Goal: Transaction & Acquisition: Obtain resource

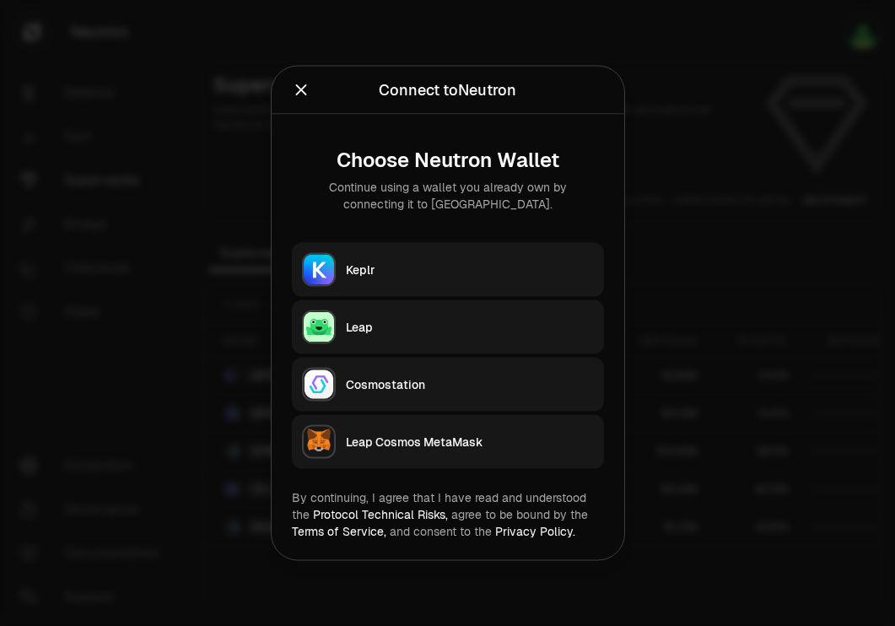
click at [468, 237] on div "Choose Neutron Wallet Continue using a wallet you already own by connecting it …" at bounding box center [447, 302] width 352 height 374
click at [447, 277] on div "Keplr" at bounding box center [470, 269] width 248 height 17
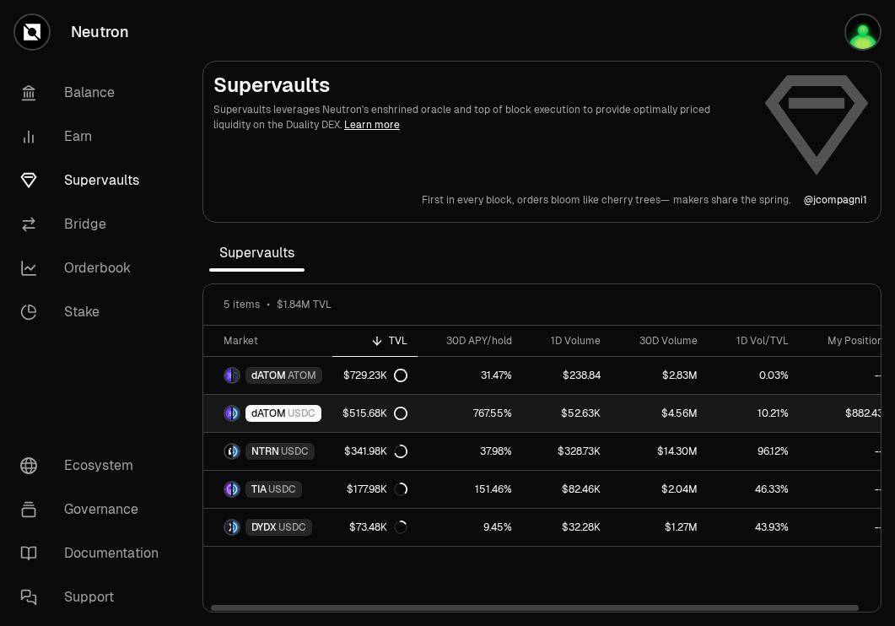
scroll to position [0, 15]
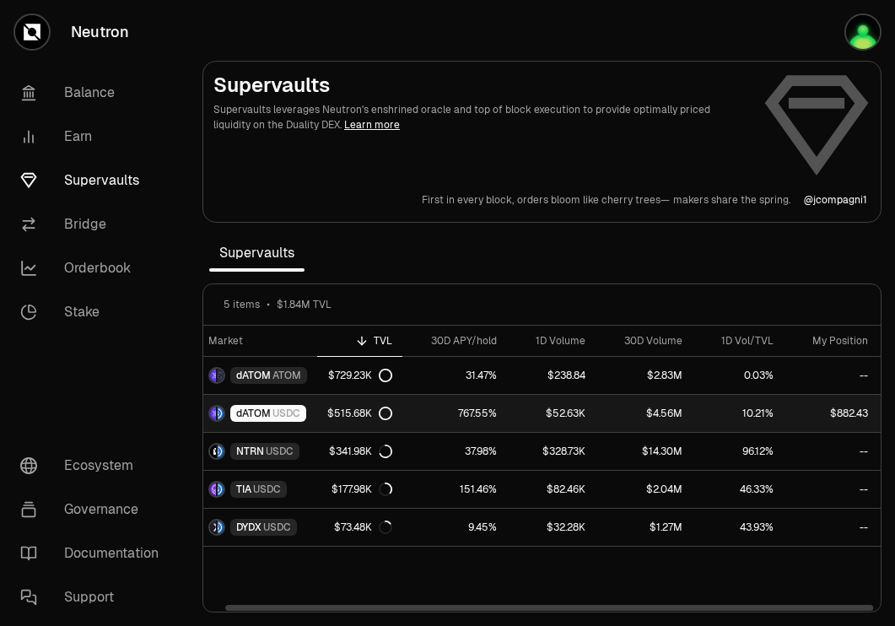
click at [292, 411] on span "USDC" at bounding box center [286, 412] width 28 height 13
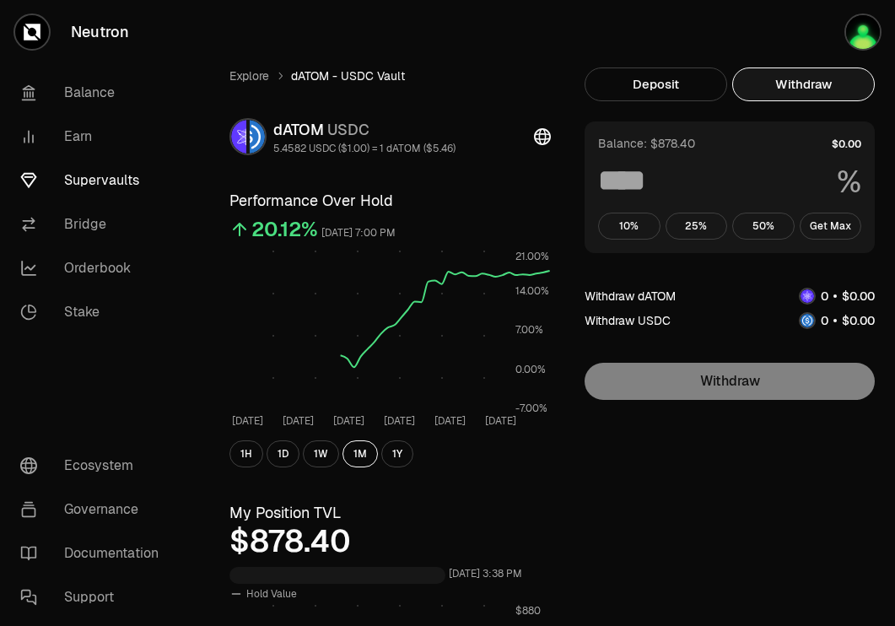
click at [841, 78] on button "Withdraw" at bounding box center [803, 84] width 142 height 34
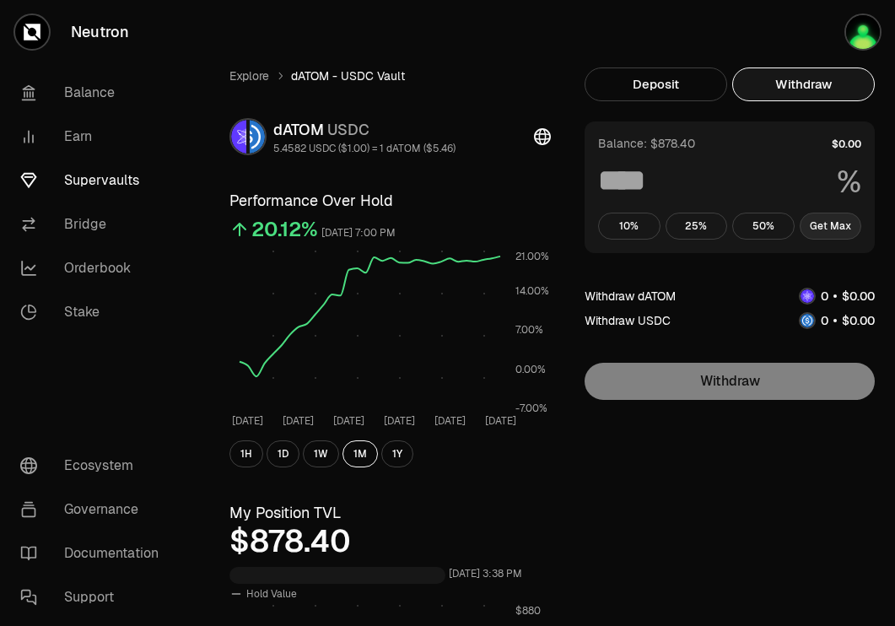
click at [825, 224] on button "Get Max" at bounding box center [830, 225] width 62 height 27
type input "***"
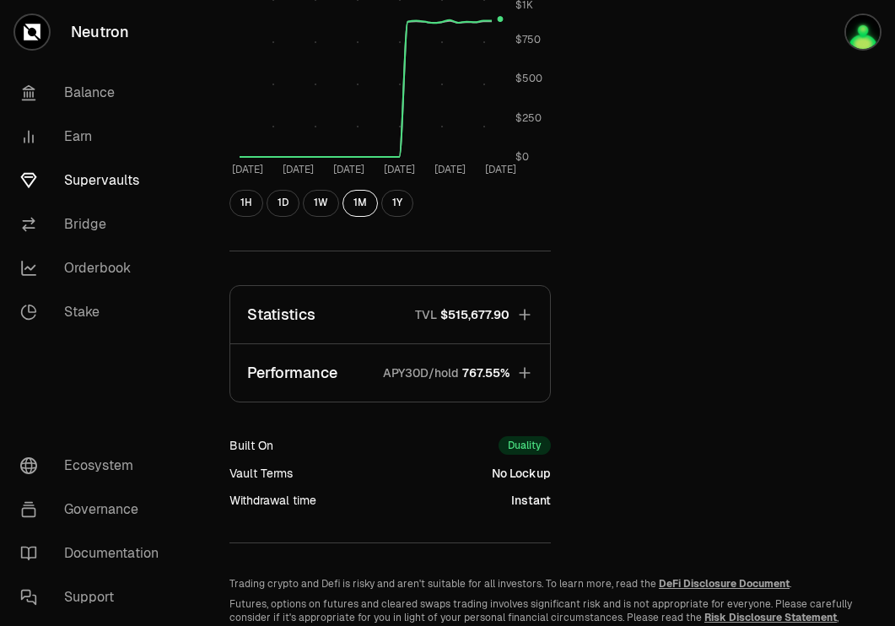
scroll to position [609, 0]
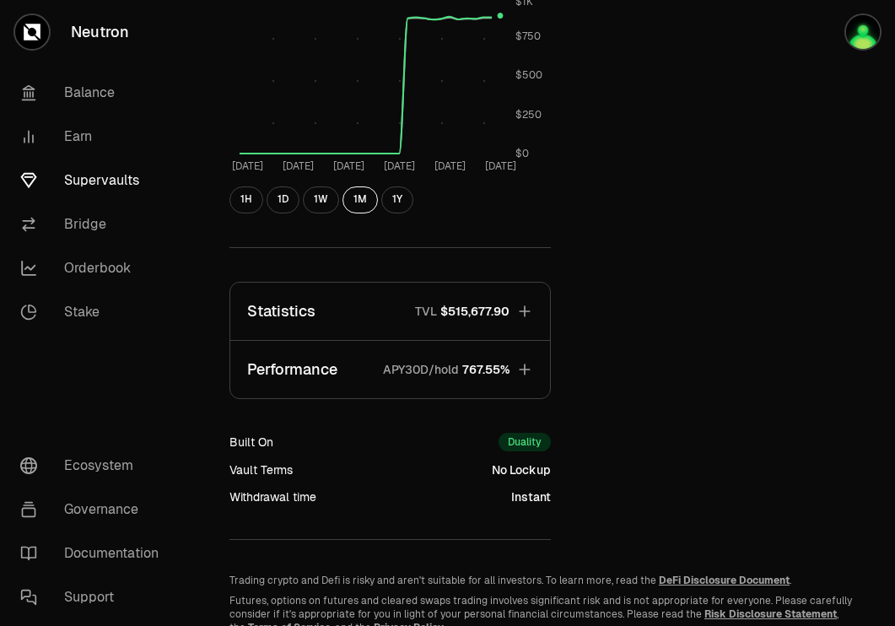
click at [513, 308] on button "Statistics TVL $515,677.90" at bounding box center [390, 310] width 320 height 57
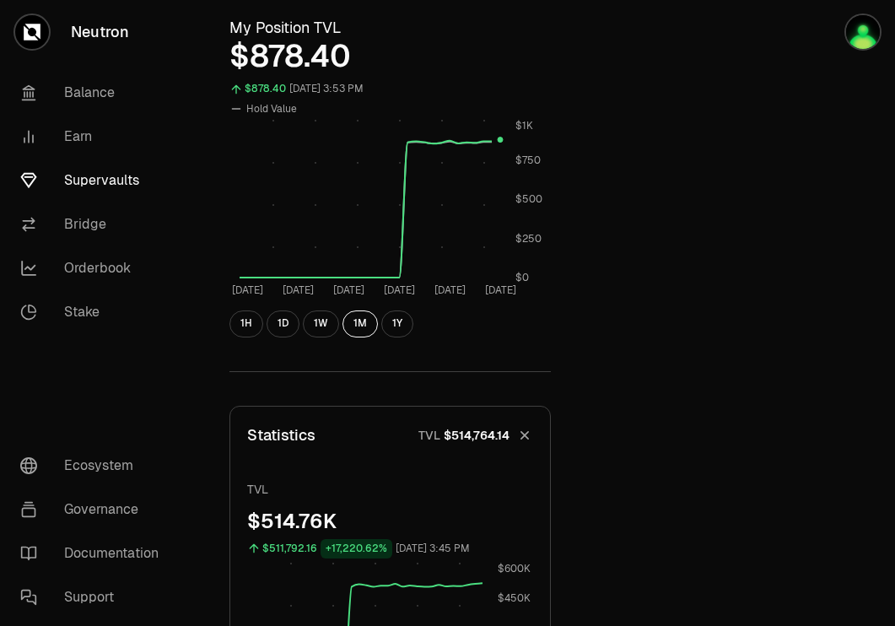
scroll to position [472, 0]
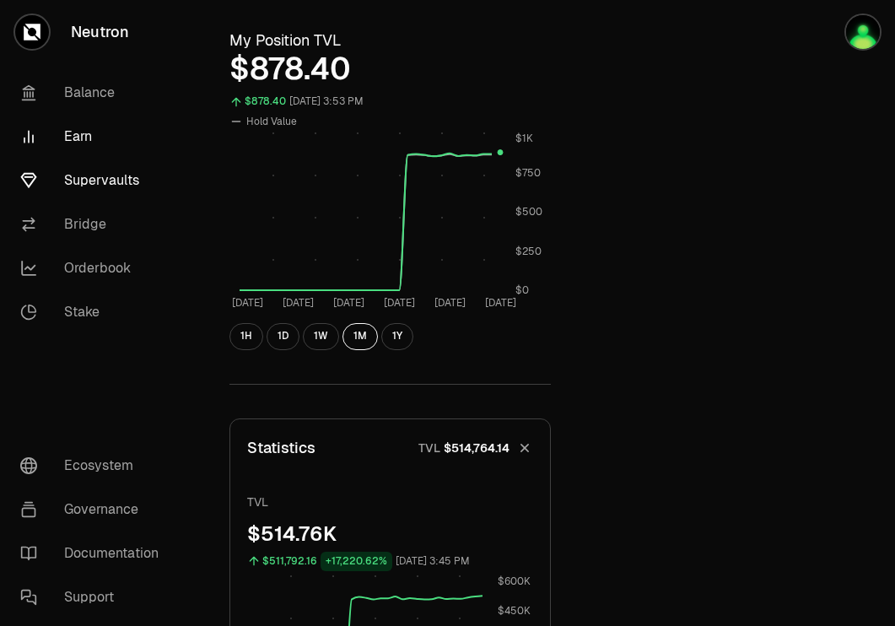
click at [91, 134] on link "Earn" at bounding box center [94, 137] width 175 height 44
click at [97, 85] on link "Balance" at bounding box center [94, 93] width 175 height 44
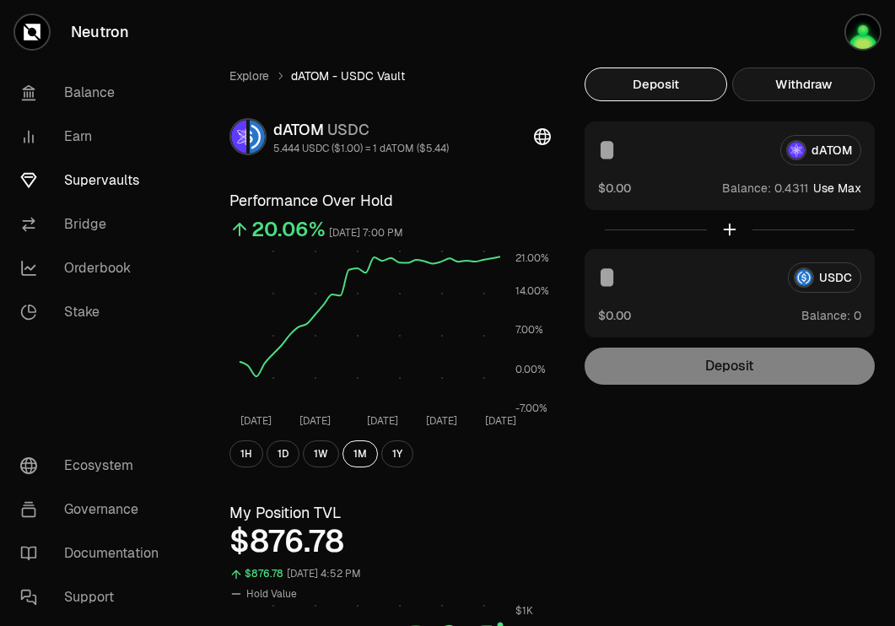
click at [802, 82] on button "Withdraw" at bounding box center [803, 84] width 142 height 34
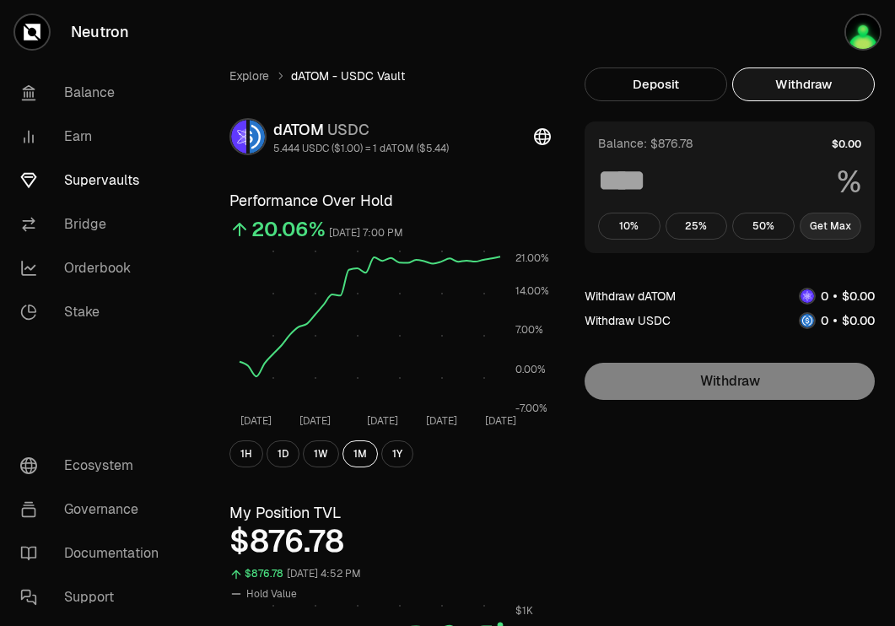
click at [841, 228] on button "Get Max" at bounding box center [830, 225] width 62 height 27
type input "***"
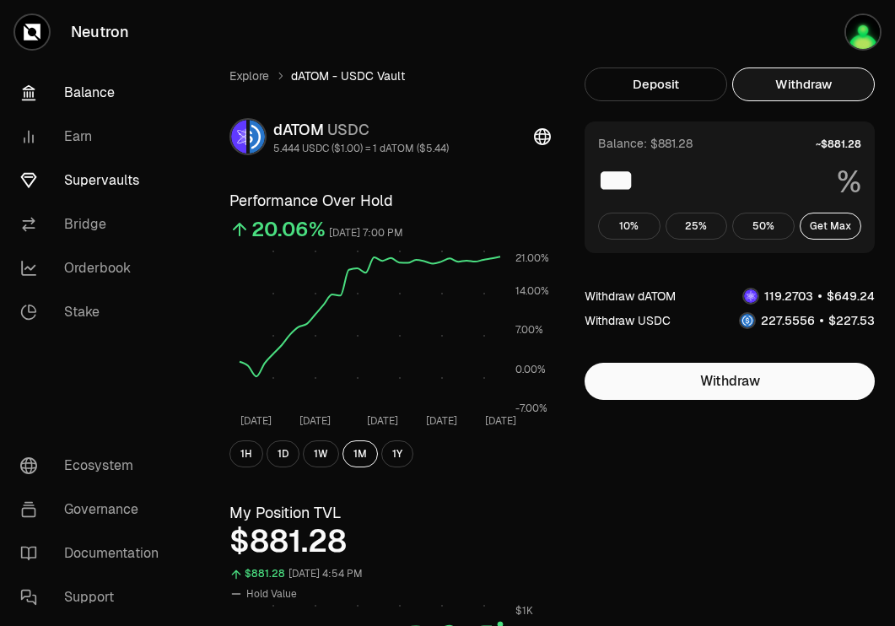
click at [94, 88] on link "Balance" at bounding box center [94, 93] width 175 height 44
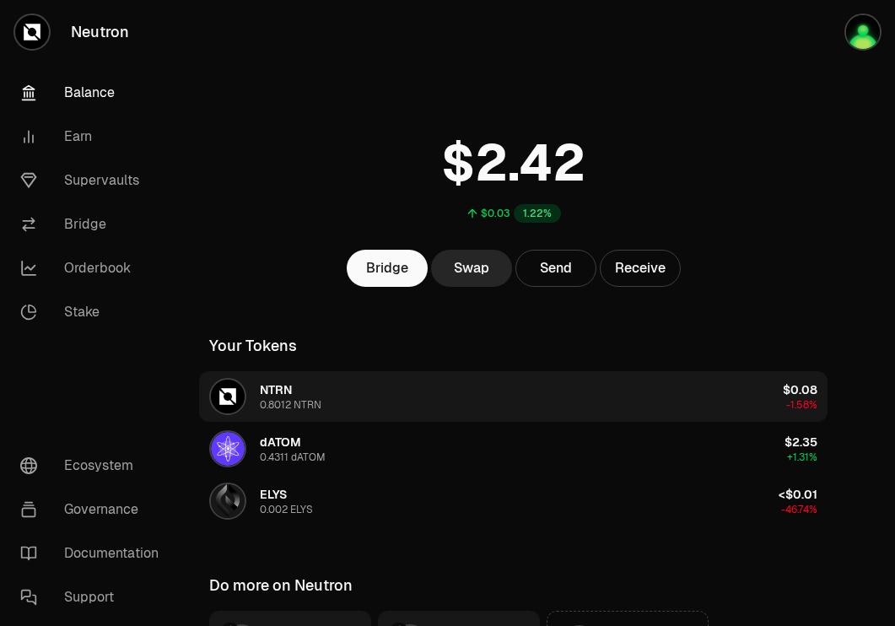
scroll to position [187, 0]
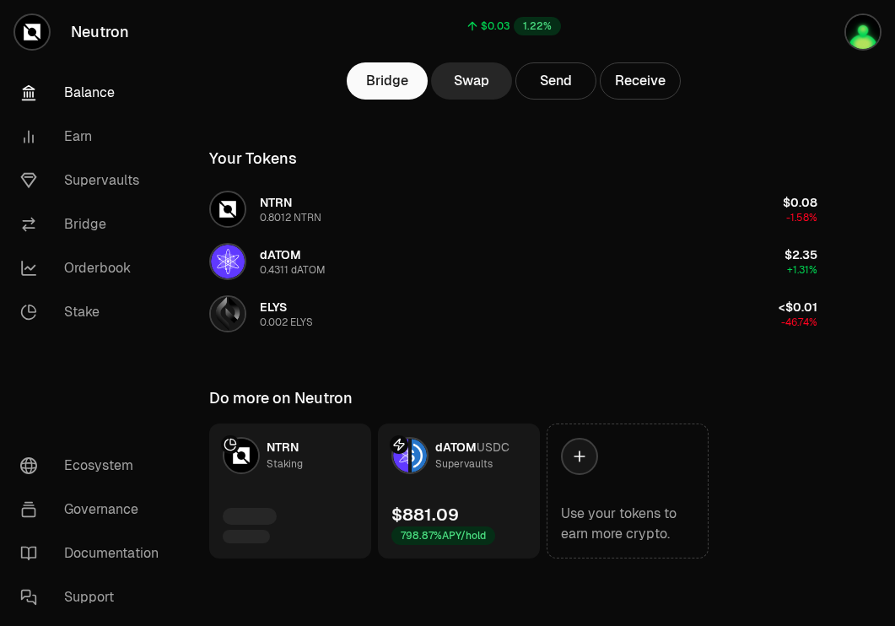
click at [463, 492] on link "dATOM USDC Supervaults $881.09 798.87% APY/hold" at bounding box center [459, 490] width 162 height 135
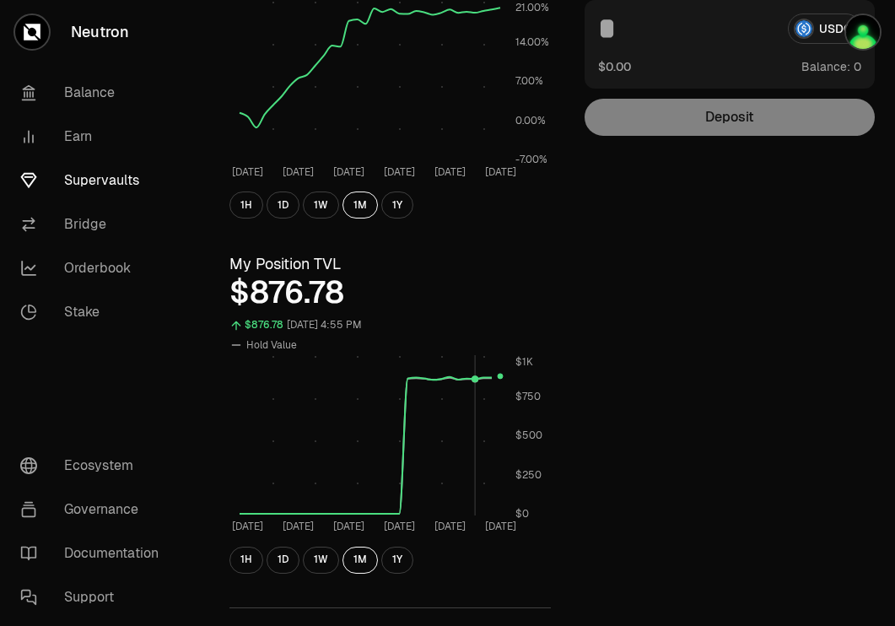
scroll to position [237, 0]
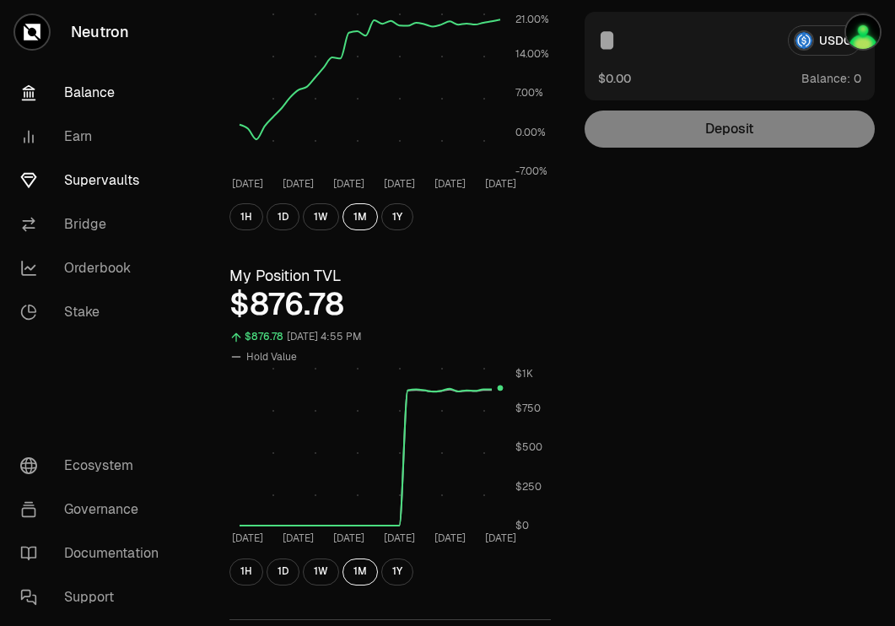
click at [107, 91] on link "Balance" at bounding box center [94, 93] width 175 height 44
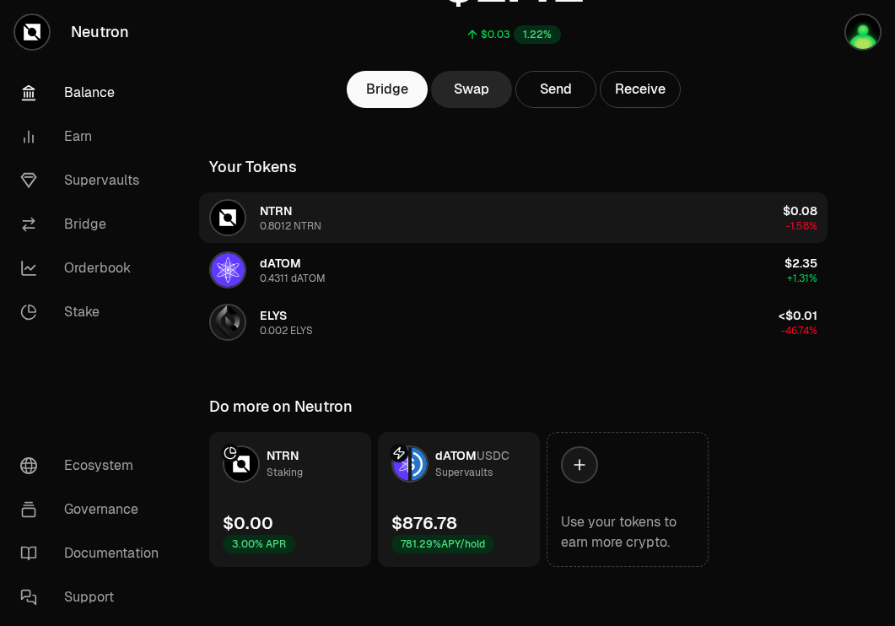
scroll to position [180, 0]
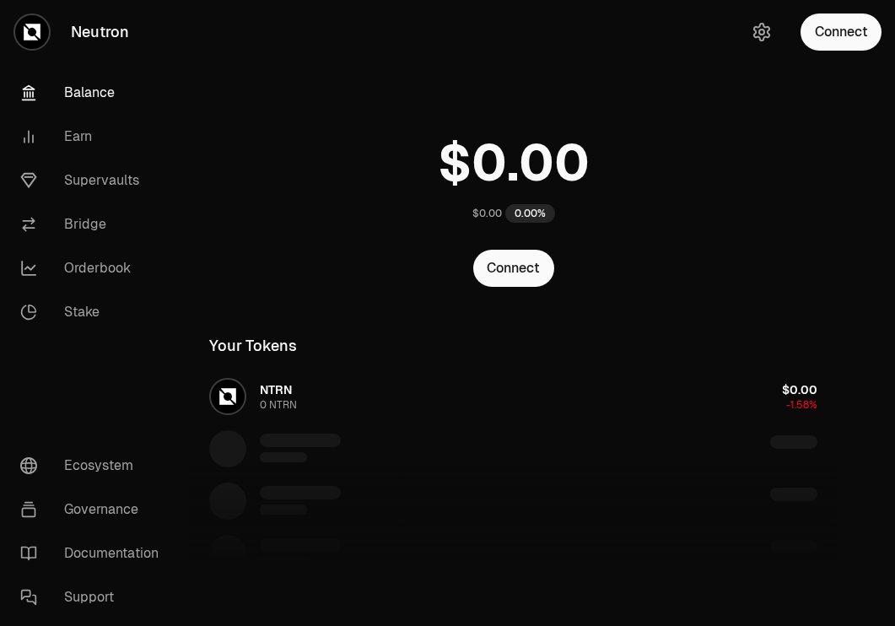
scroll to position [164, 0]
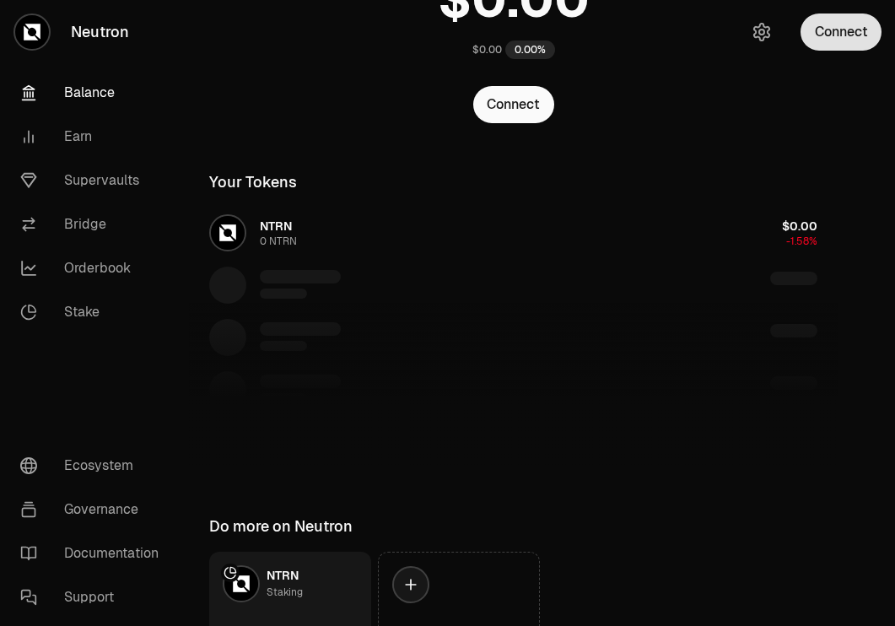
click at [840, 48] on button "Connect" at bounding box center [840, 31] width 81 height 37
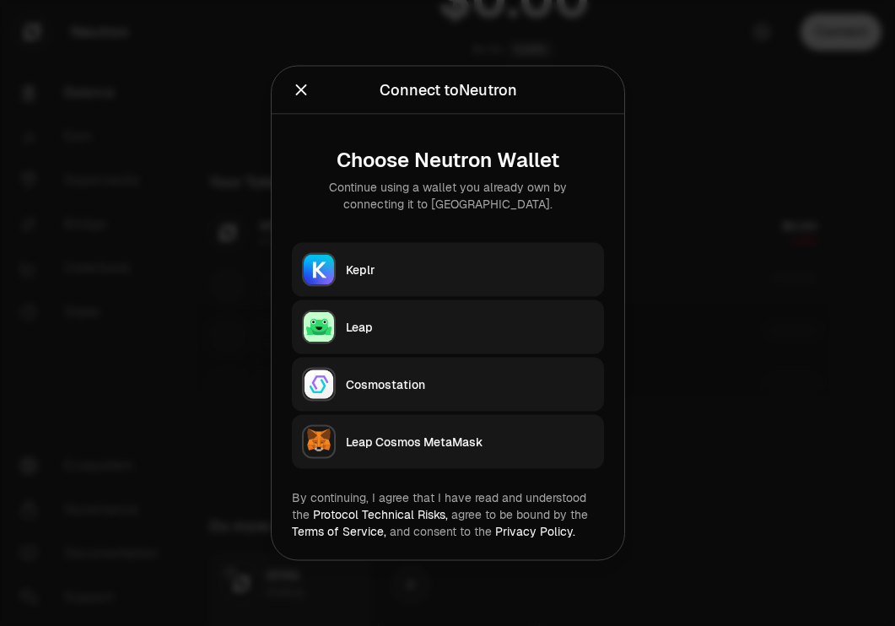
click at [493, 261] on div "Keplr" at bounding box center [470, 269] width 248 height 17
